Goal: Information Seeking & Learning: Learn about a topic

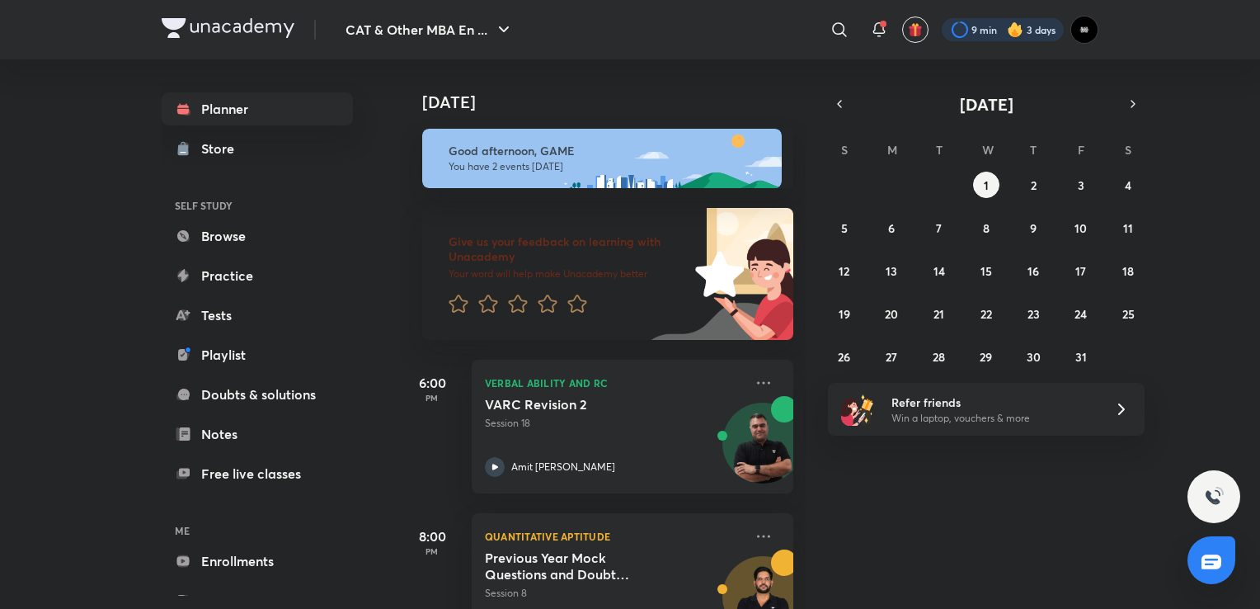
click at [968, 38] on div at bounding box center [1003, 29] width 122 height 23
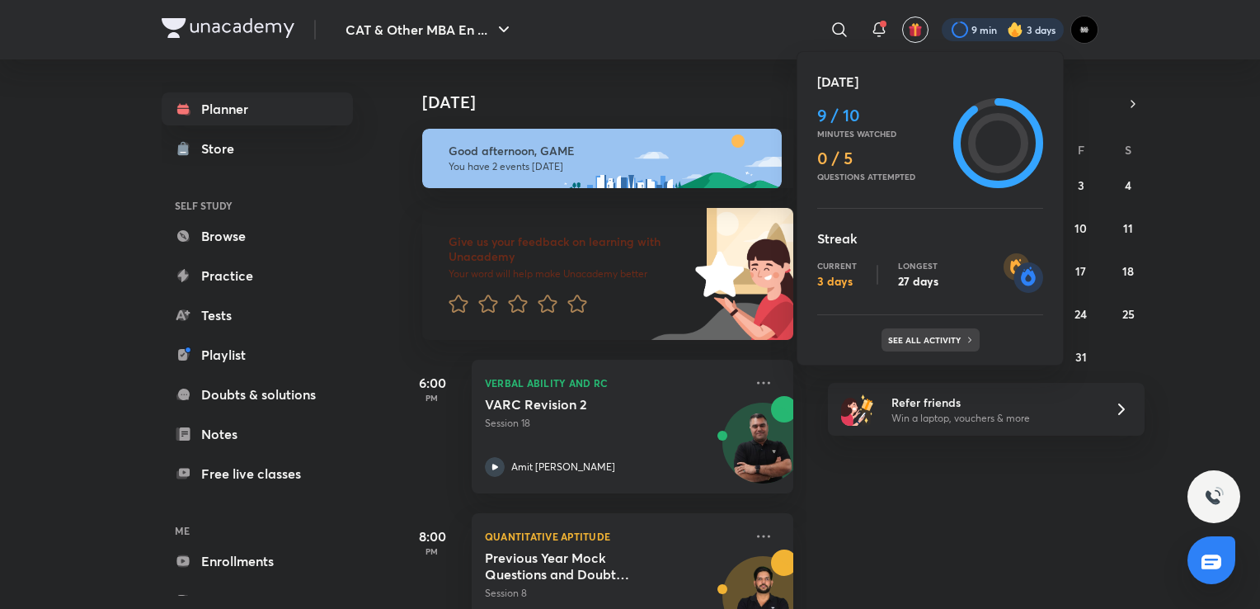
click at [911, 336] on p "See all activity" at bounding box center [926, 340] width 77 height 10
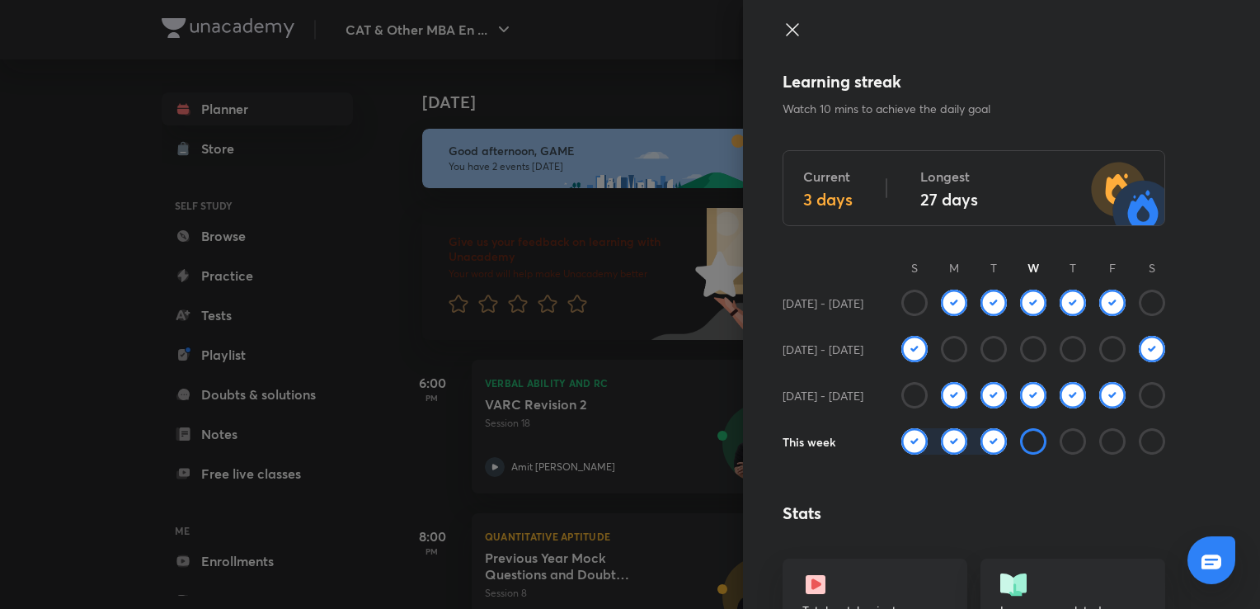
click at [984, 441] on img at bounding box center [994, 441] width 26 height 26
drag, startPoint x: 921, startPoint y: 356, endPoint x: 1060, endPoint y: 361, distance: 138.7
click at [1069, 352] on div at bounding box center [1034, 359] width 264 height 46
click at [301, 302] on div at bounding box center [630, 304] width 1260 height 609
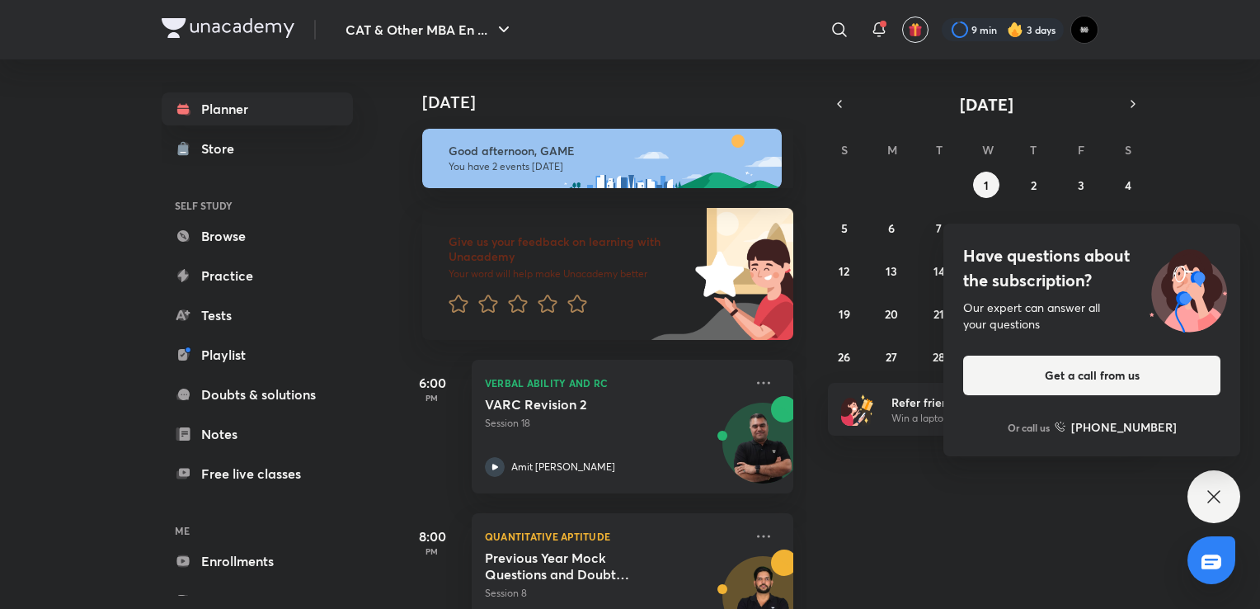
click at [1213, 492] on icon at bounding box center [1214, 497] width 20 height 20
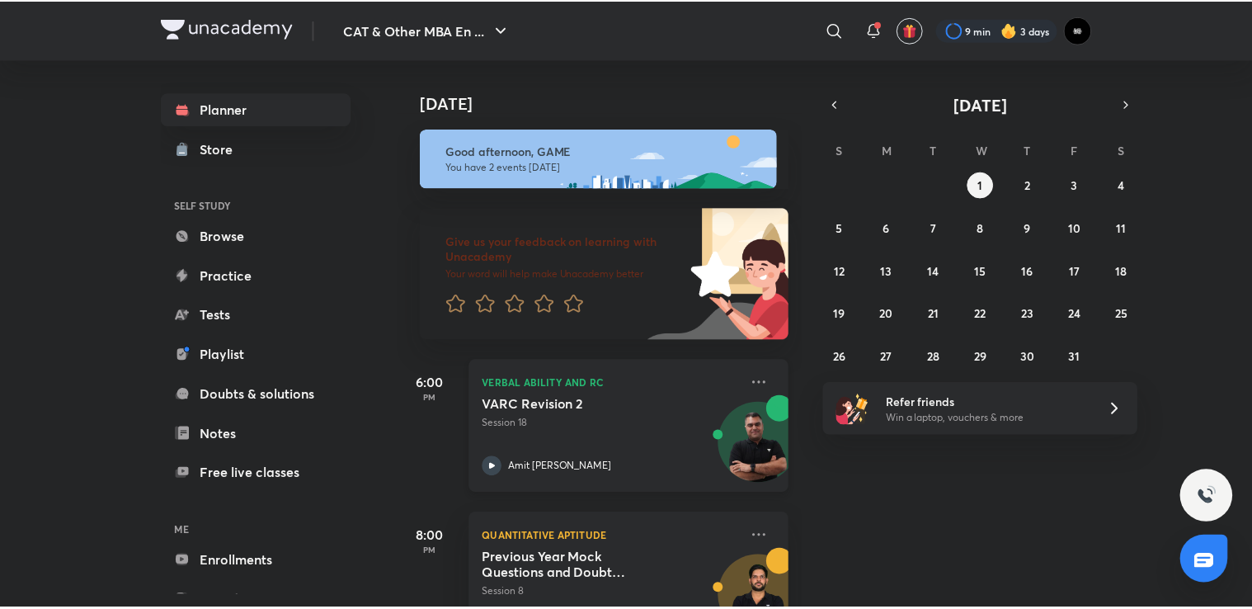
scroll to position [63, 0]
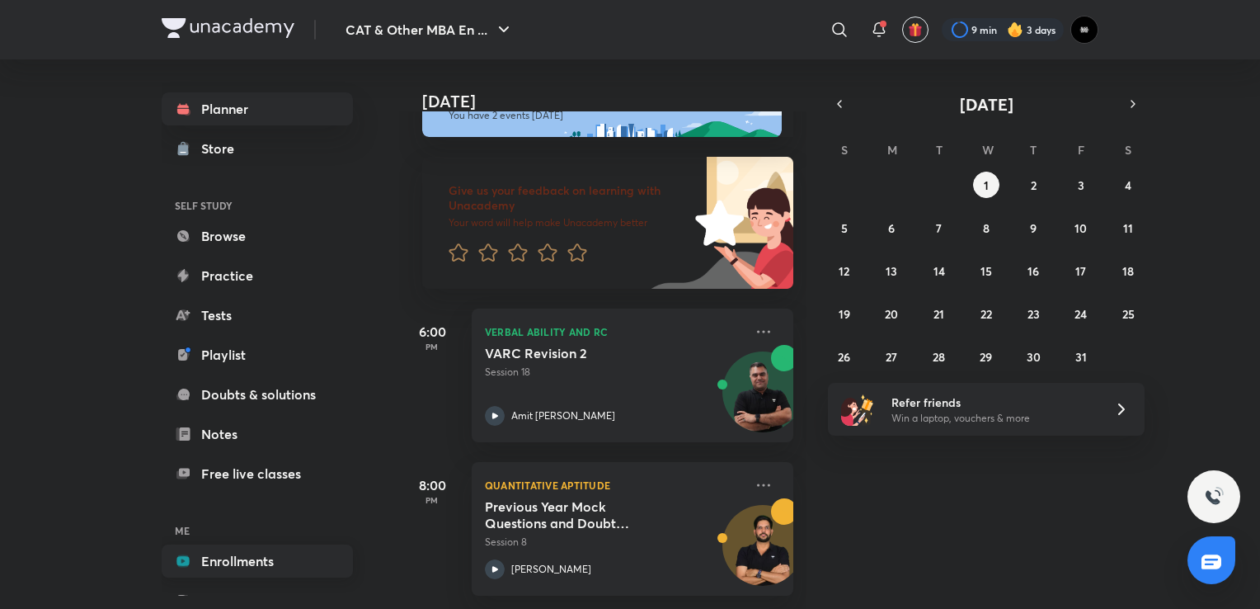
click at [241, 558] on link "Enrollments" at bounding box center [257, 560] width 191 height 33
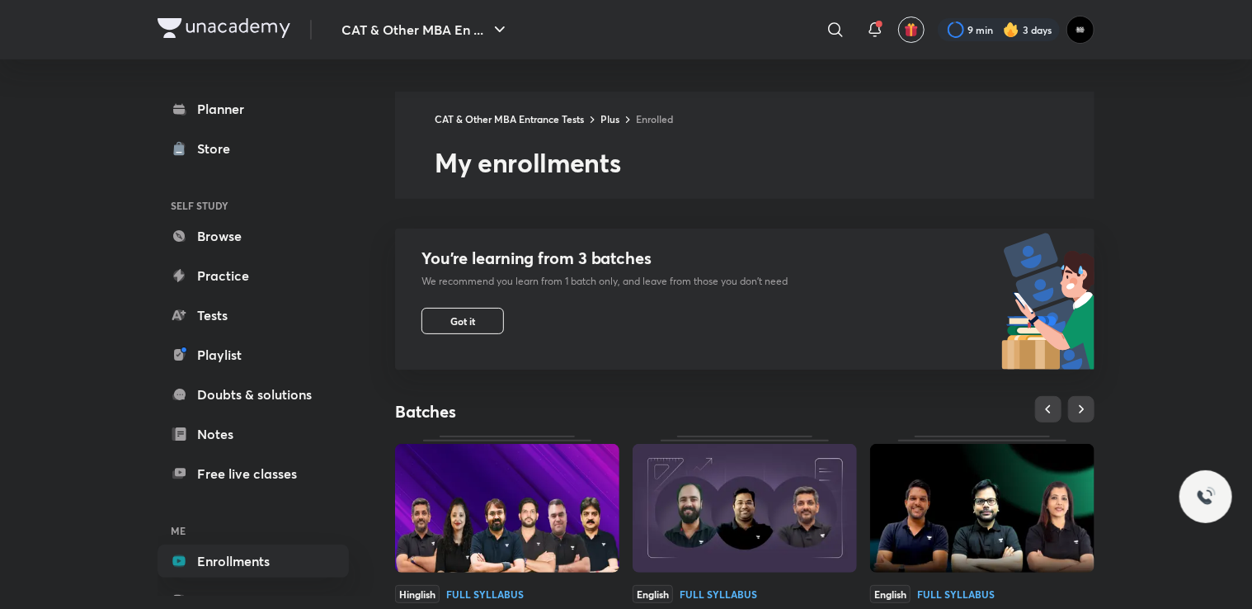
scroll to position [495, 0]
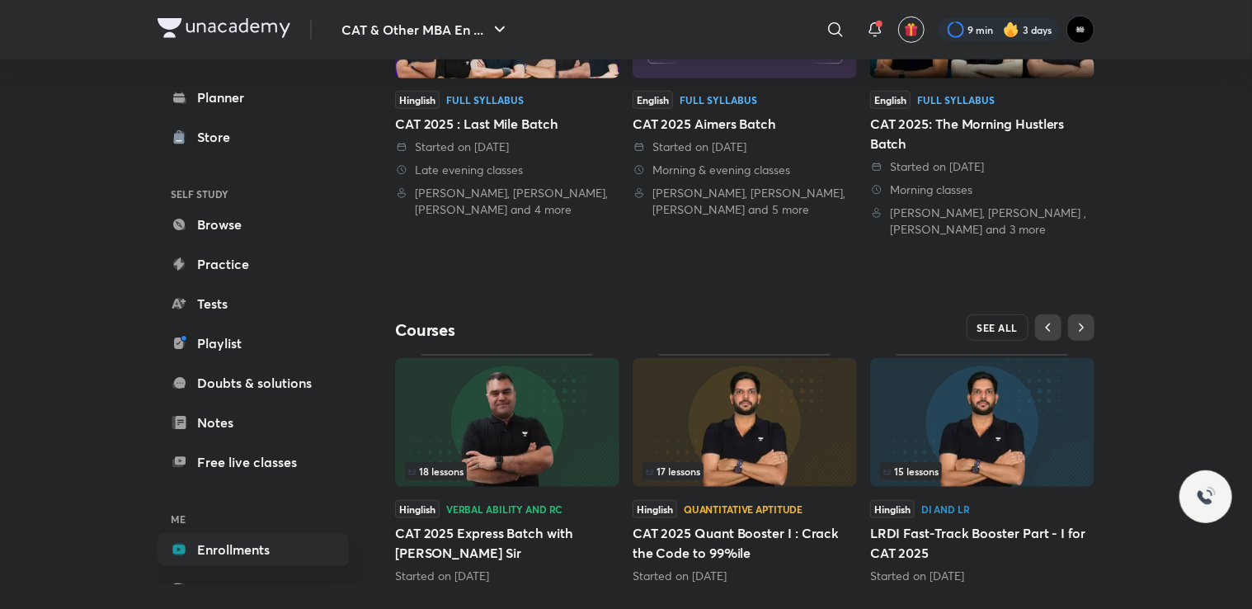
click at [1014, 328] on span "SEE ALL" at bounding box center [997, 328] width 41 height 12
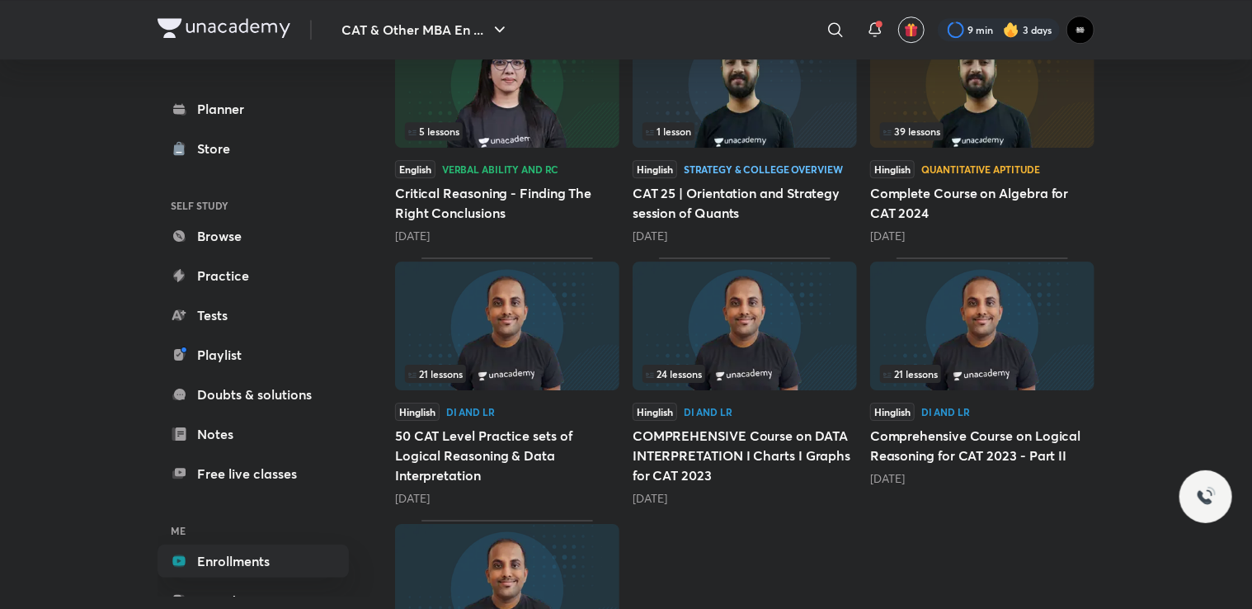
scroll to position [2692, 0]
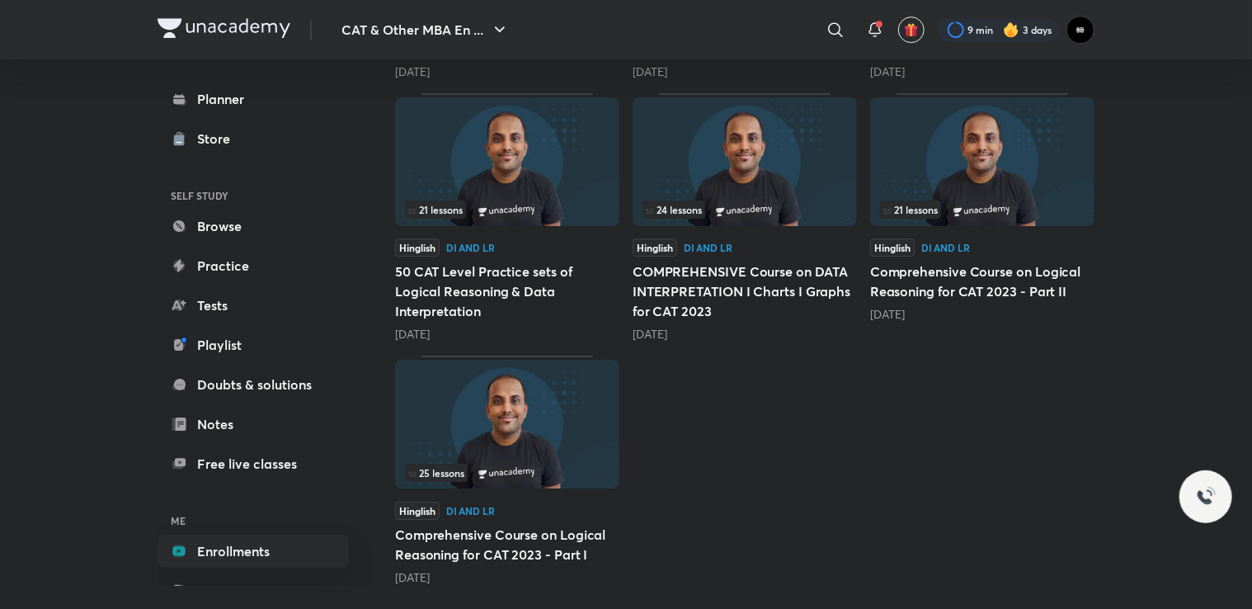
click at [1016, 153] on img at bounding box center [982, 161] width 224 height 129
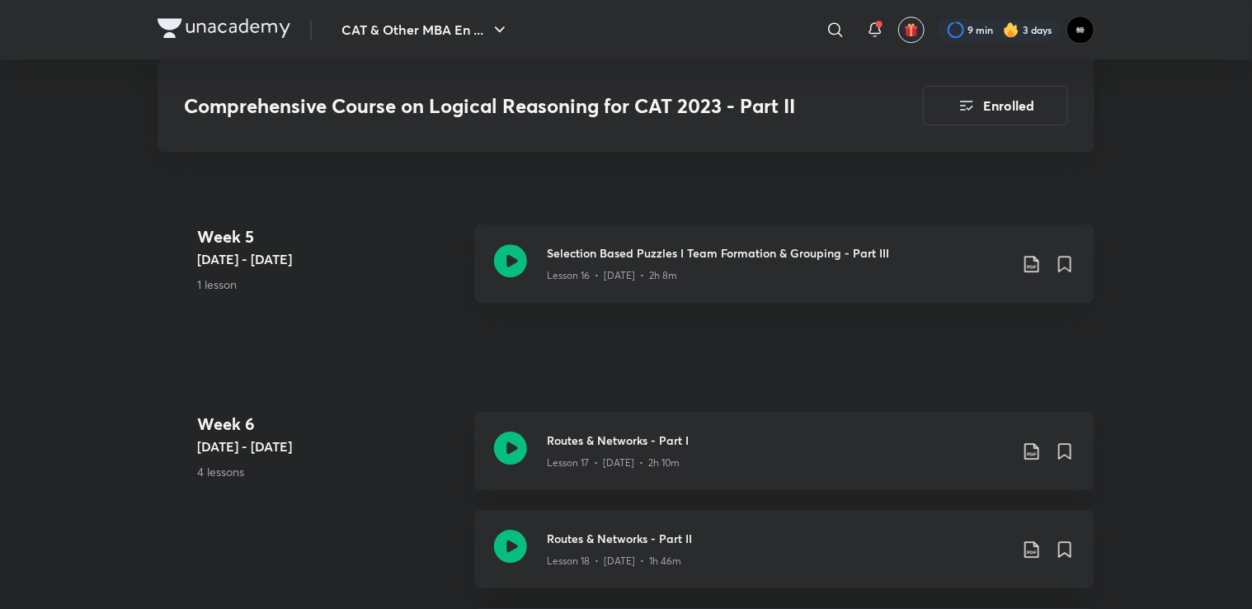
scroll to position [2557, 0]
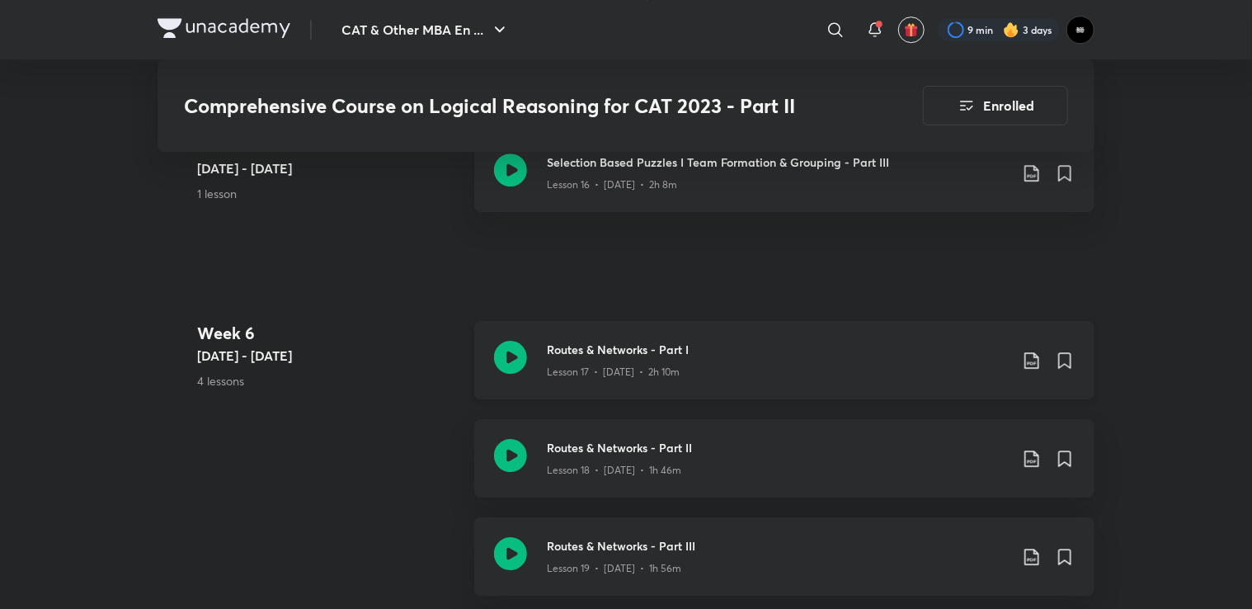
click at [1034, 365] on icon at bounding box center [1032, 361] width 20 height 20
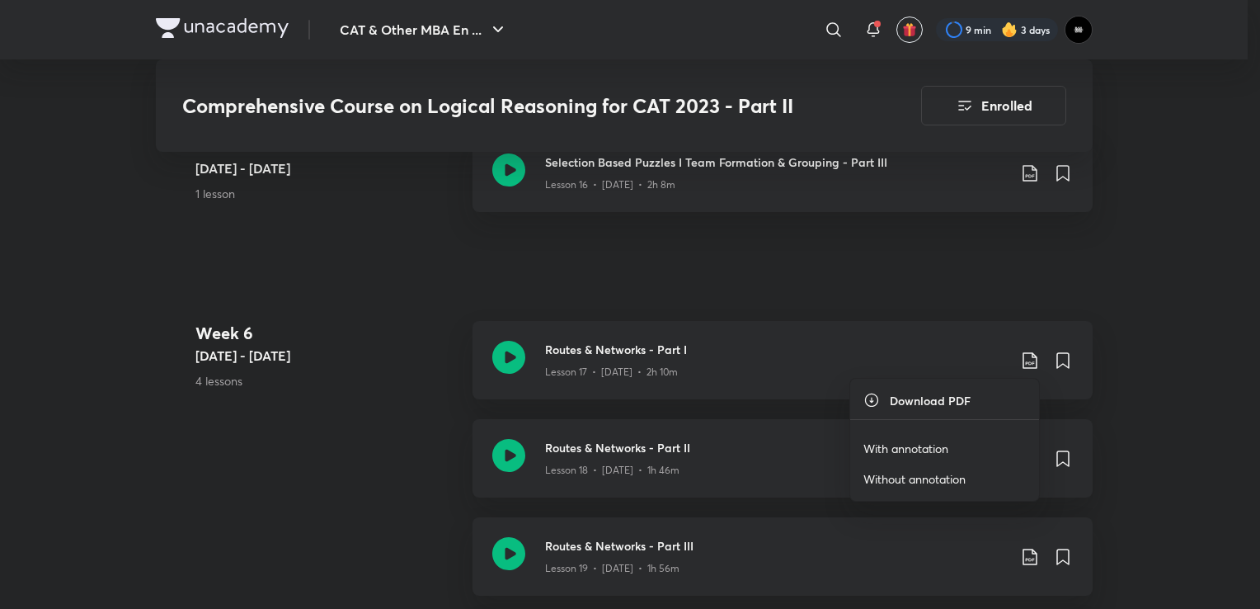
click at [921, 444] on p "With annotation" at bounding box center [906, 448] width 85 height 17
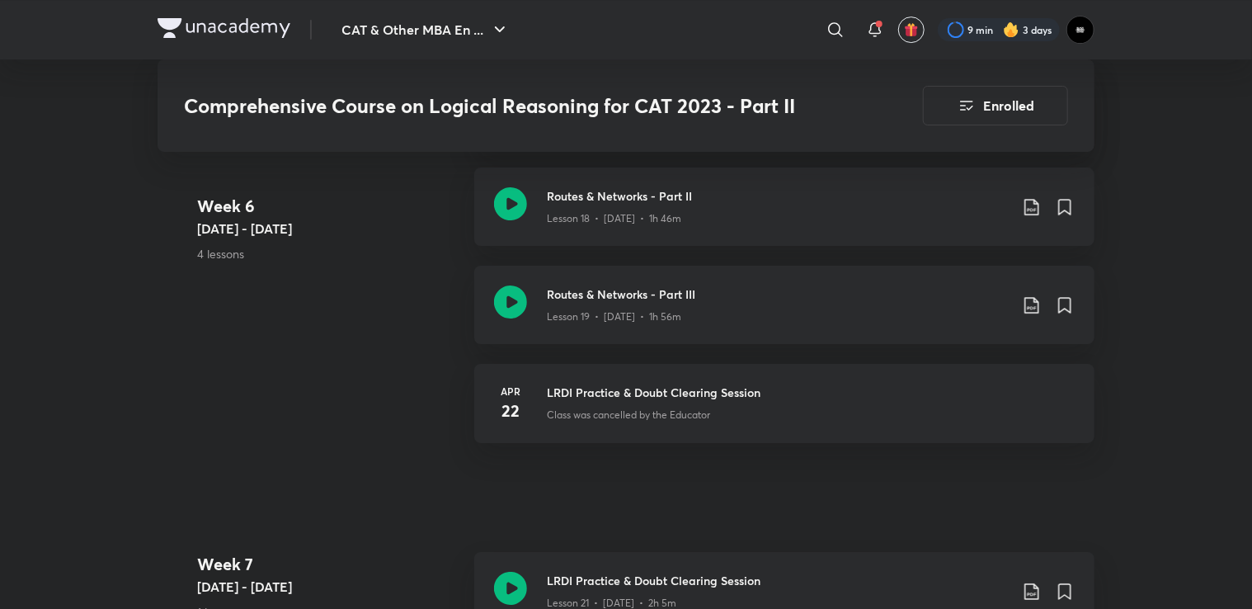
scroll to position [2640, 0]
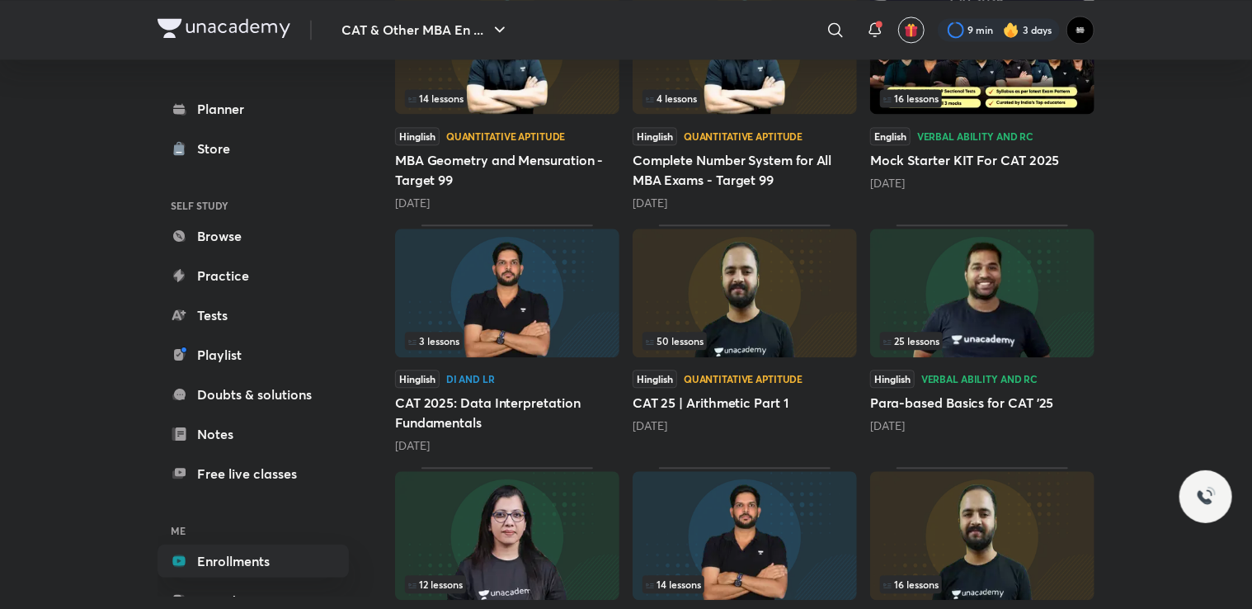
scroll to position [1897, 0]
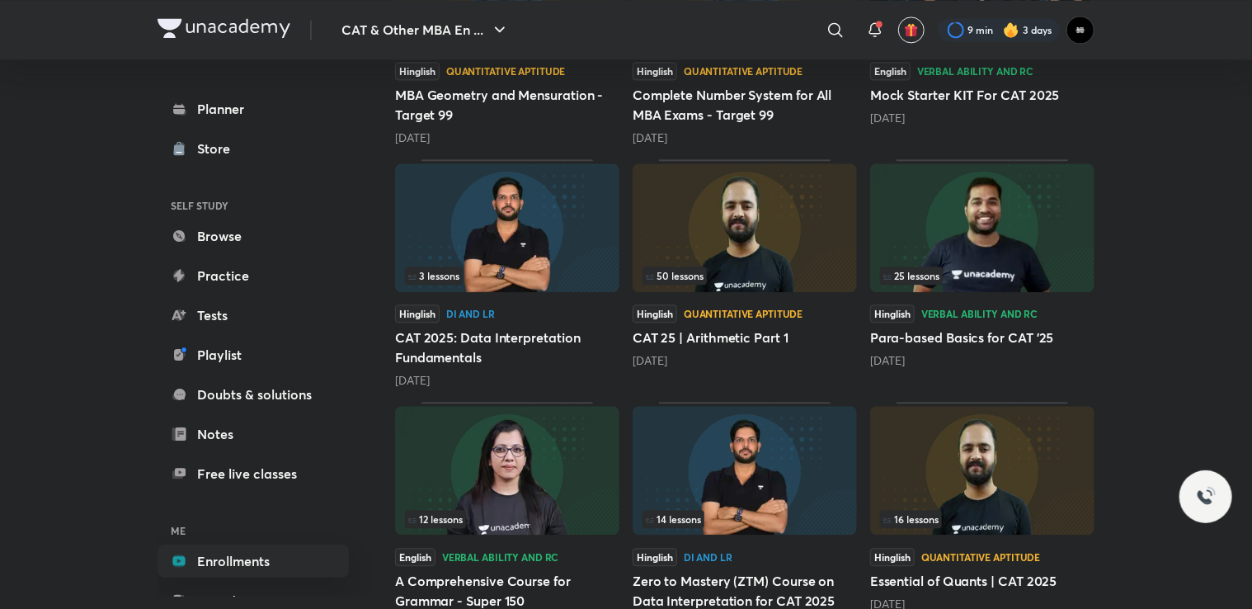
click at [787, 243] on img at bounding box center [745, 227] width 224 height 129
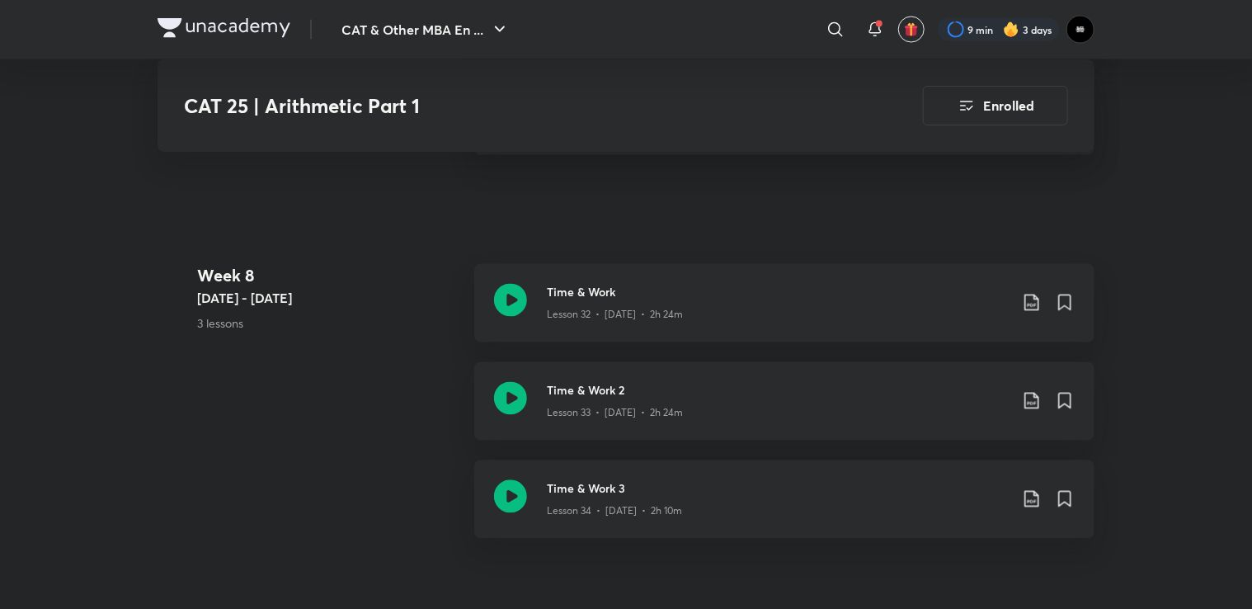
scroll to position [4607, 0]
click at [756, 400] on h3 "Time & Work 2" at bounding box center [778, 393] width 462 height 17
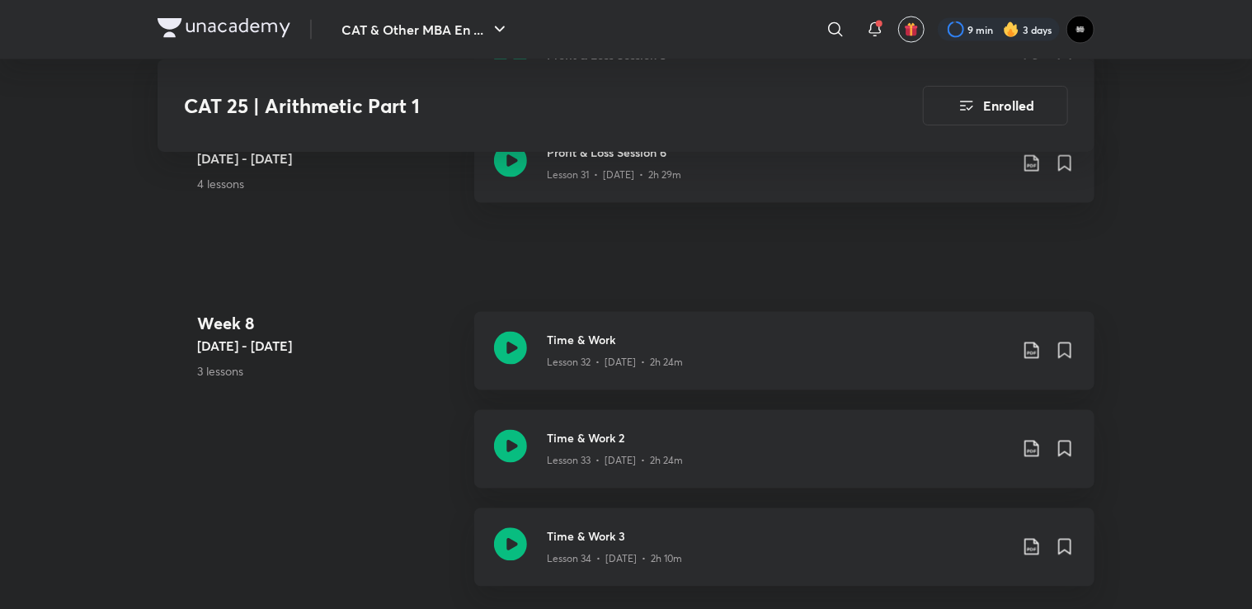
scroll to position [4524, 0]
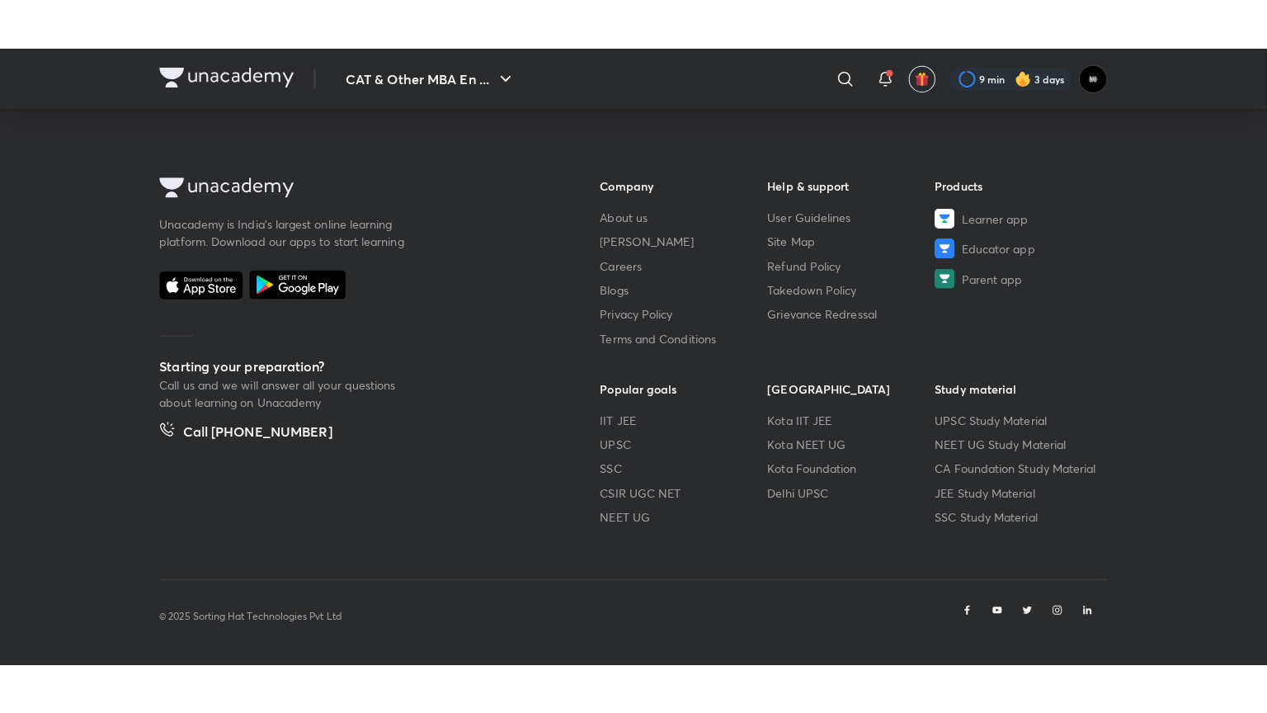
scroll to position [856, 0]
